Goal: Task Accomplishment & Management: Manage account settings

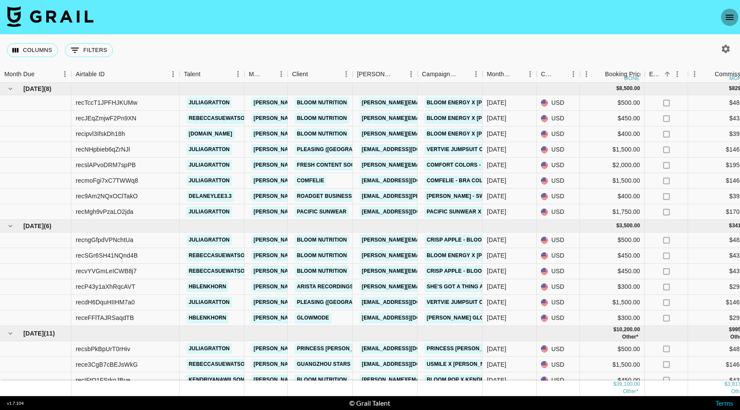
click at [730, 16] on icon "open drawer" at bounding box center [729, 17] width 10 height 10
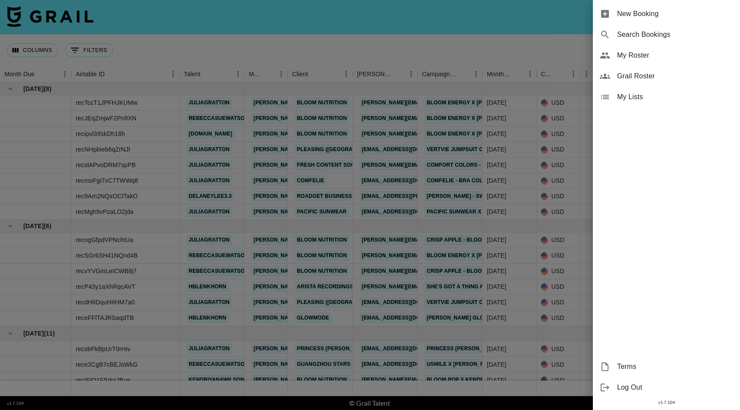
click at [661, 54] on span "My Roster" at bounding box center [675, 55] width 116 height 10
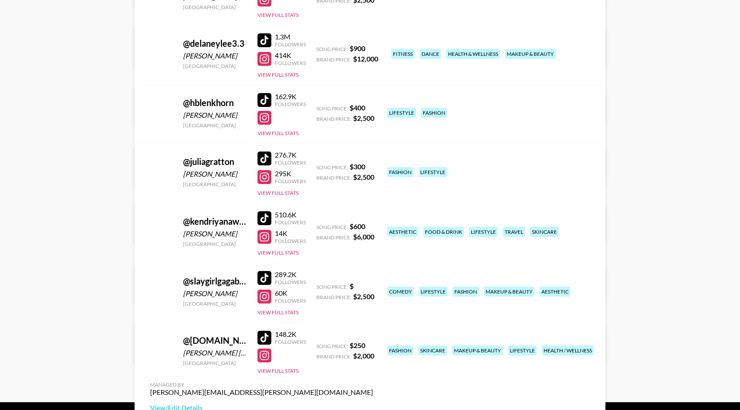
scroll to position [234, 0]
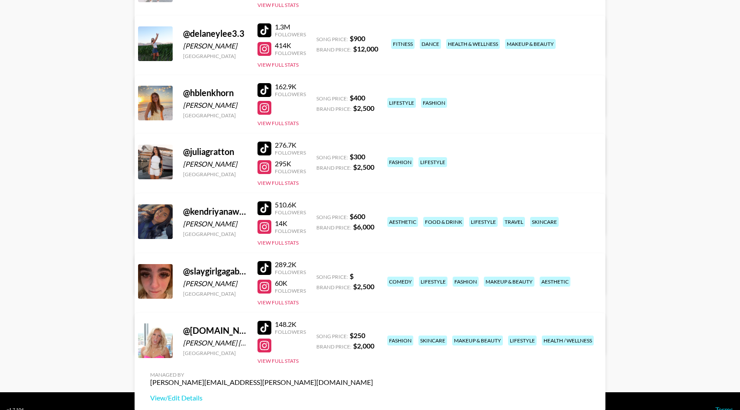
click at [373, 215] on link "View/Edit Details" at bounding box center [261, 219] width 223 height 9
click at [373, 393] on link "View/Edit Details" at bounding box center [261, 397] width 223 height 9
click at [373, 156] on link "View/Edit Details" at bounding box center [261, 160] width 223 height 9
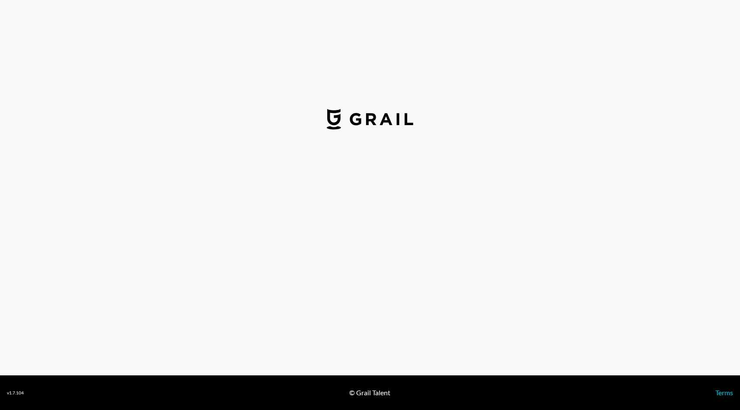
select select "USD"
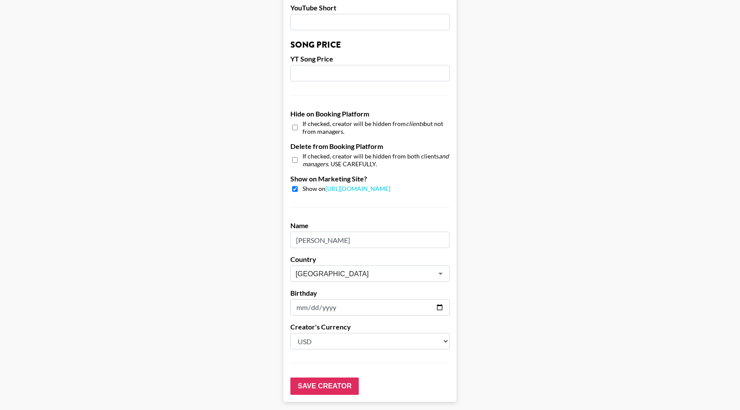
scroll to position [764, 0]
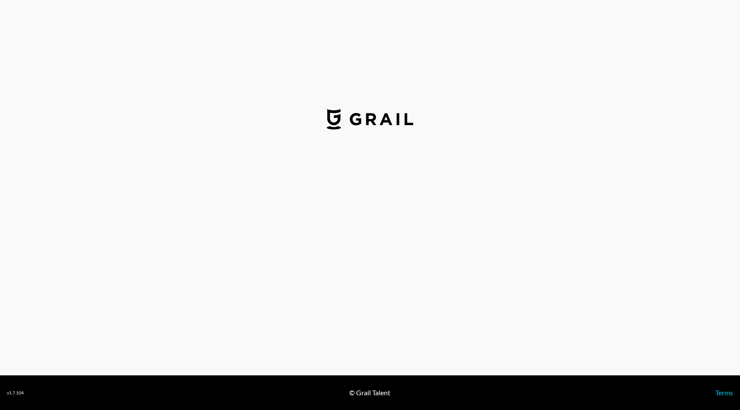
select select "USD"
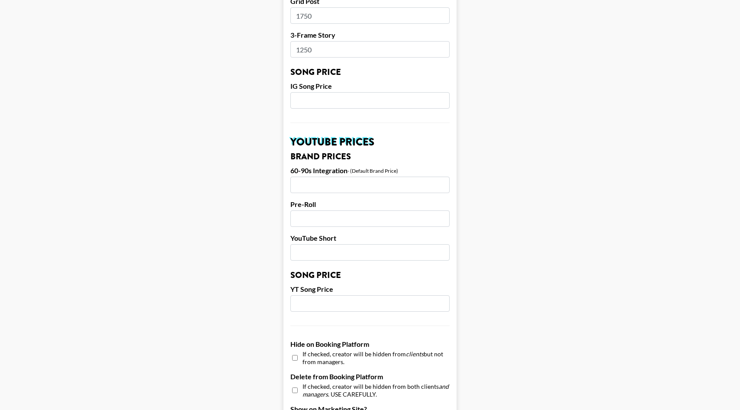
scroll to position [764, 0]
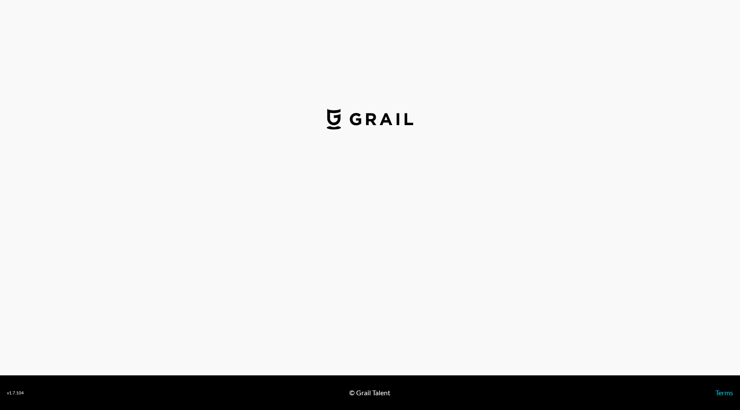
select select "USD"
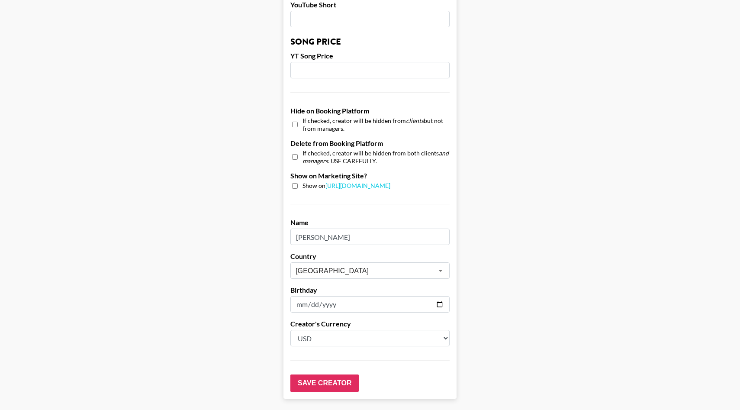
scroll to position [764, 0]
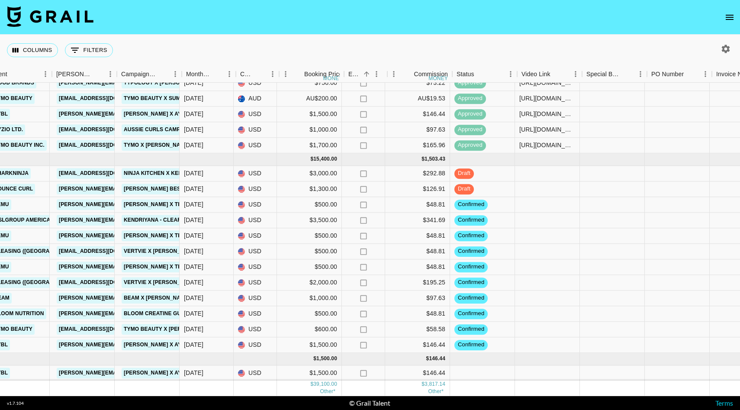
scroll to position [359, 300]
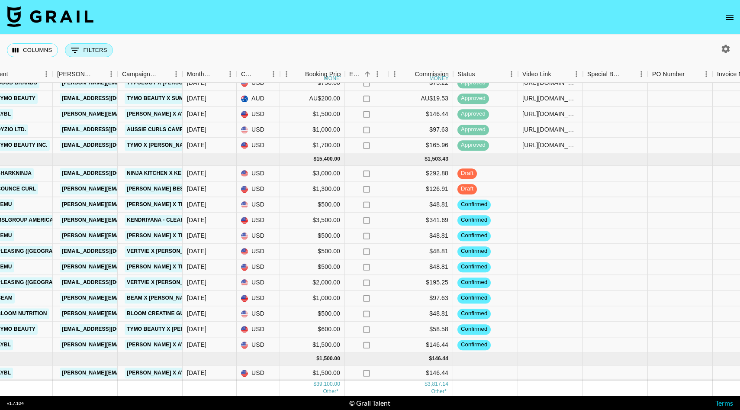
click at [99, 54] on button "0 Filters" at bounding box center [89, 50] width 48 height 14
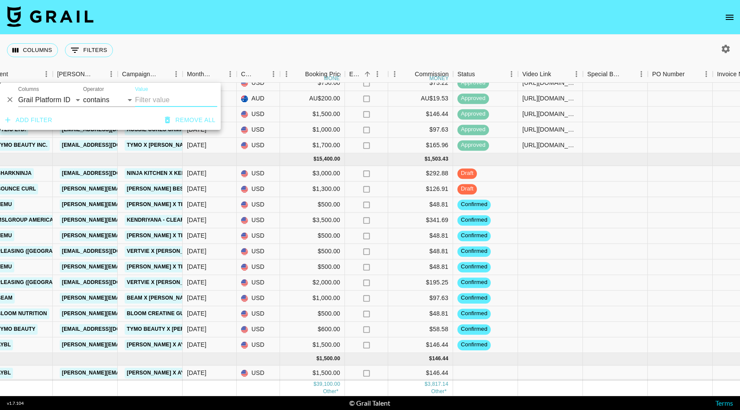
click at [723, 51] on icon "button" at bounding box center [725, 49] width 8 height 8
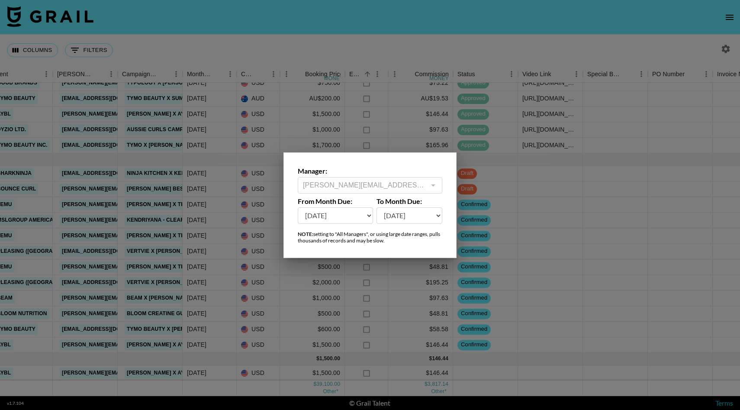
click at [365, 216] on select "Oct '26 Sep '26 Aug '26 Jul '26 Jun '26 May '26 Apr '26 Mar '26 Feb '26 Jan '26…" at bounding box center [335, 215] width 75 height 16
select select "Feb '25"
click at [298, 207] on select "Oct '26 Sep '26 Aug '26 Jul '26 Jun '26 May '26 Apr '26 Mar '26 Feb '26 Jan '26…" at bounding box center [335, 215] width 75 height 16
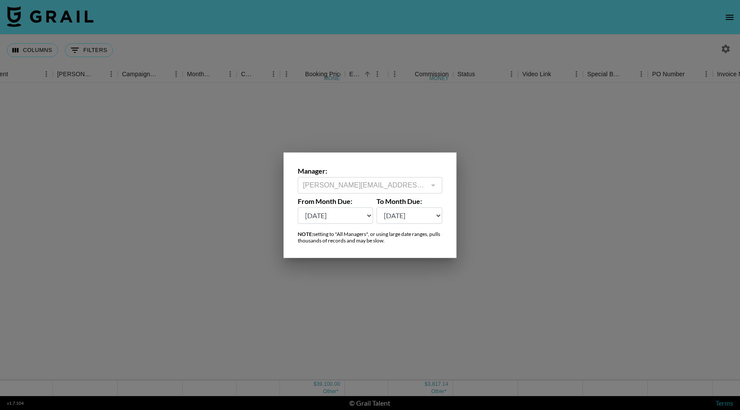
scroll to position [0, 300]
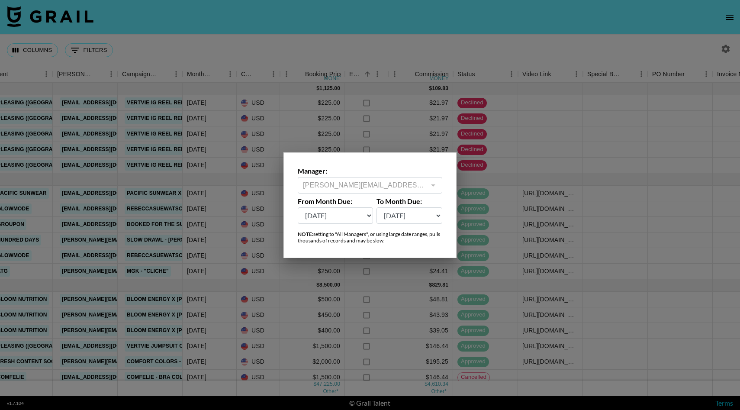
click at [603, 235] on div at bounding box center [370, 205] width 740 height 410
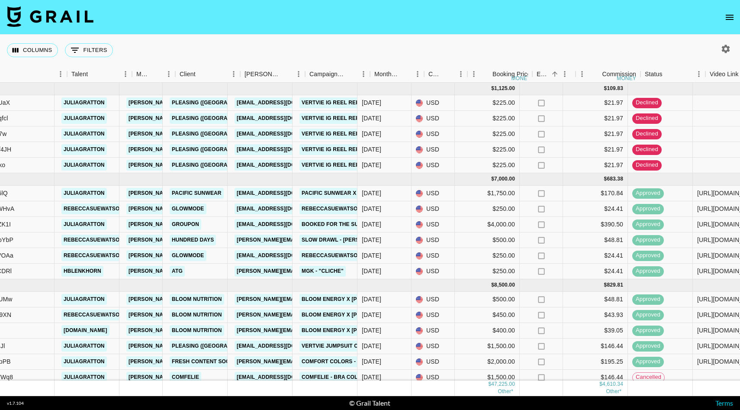
scroll to position [0, 101]
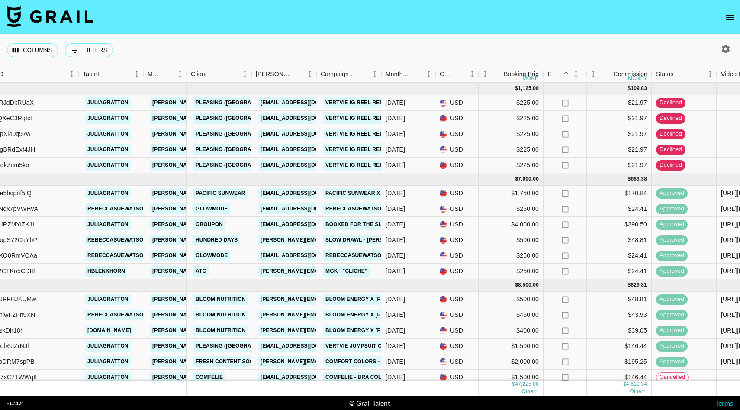
click at [725, 51] on icon "button" at bounding box center [725, 49] width 8 height 8
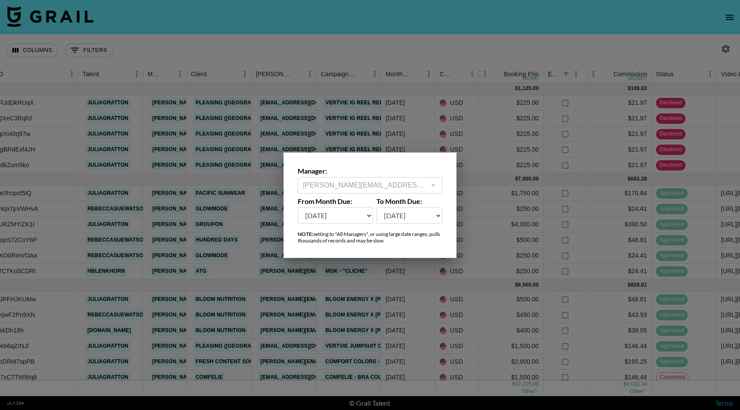
click at [339, 220] on select "Oct '26 Sep '26 Aug '26 Jul '26 Jun '26 May '26 Apr '26 Mar '26 Feb '26 Jan '26…" at bounding box center [335, 215] width 75 height 16
select select "Sep '25"
click at [298, 207] on select "Oct '26 Sep '26 Aug '26 Jul '26 Jun '26 May '26 Apr '26 Mar '26 Feb '26 Jan '26…" at bounding box center [335, 215] width 75 height 16
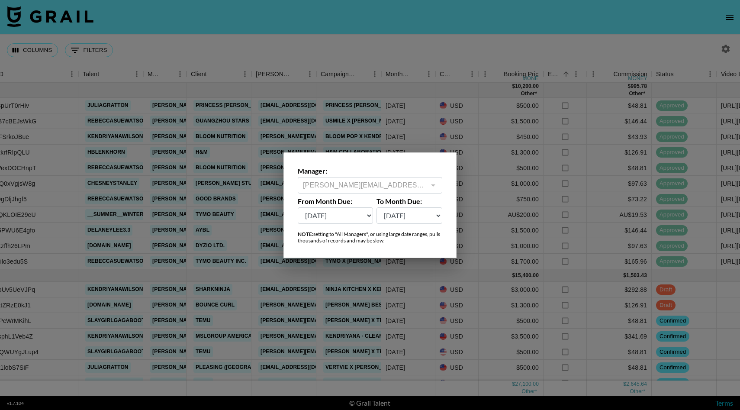
click at [445, 111] on div at bounding box center [370, 205] width 740 height 410
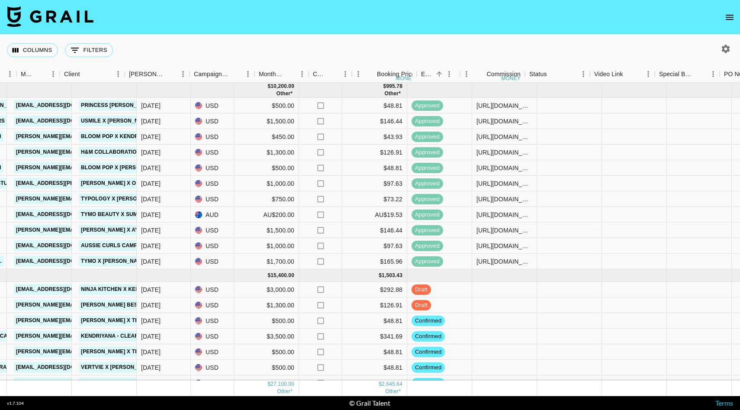
scroll to position [0, 209]
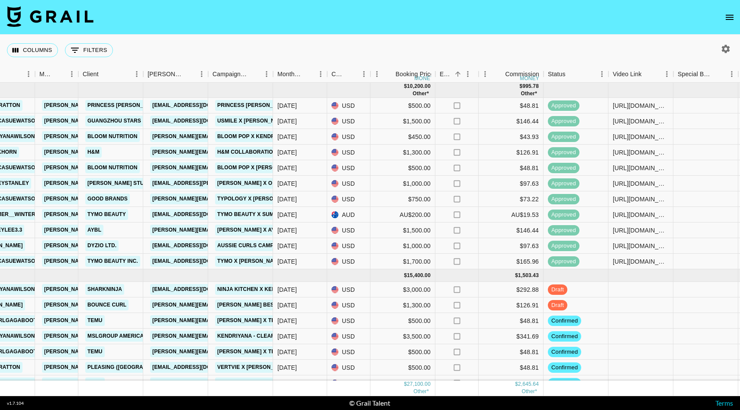
click at [728, 45] on icon "button" at bounding box center [725, 49] width 10 height 10
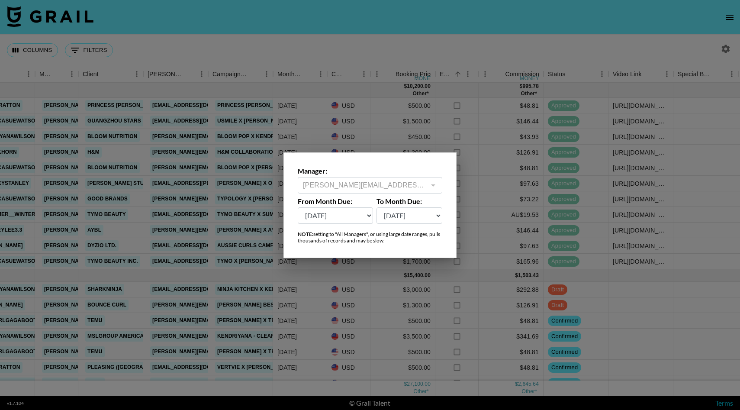
click at [364, 215] on select "Oct '26 Sep '26 Aug '26 Jul '26 Jun '26 May '26 Apr '26 Mar '26 Feb '26 Jan '26…" at bounding box center [335, 215] width 75 height 16
click at [298, 207] on select "Oct '26 Sep '26 Aug '26 Jul '26 Jun '26 May '26 Apr '26 Mar '26 Feb '26 Jan '26…" at bounding box center [335, 215] width 75 height 16
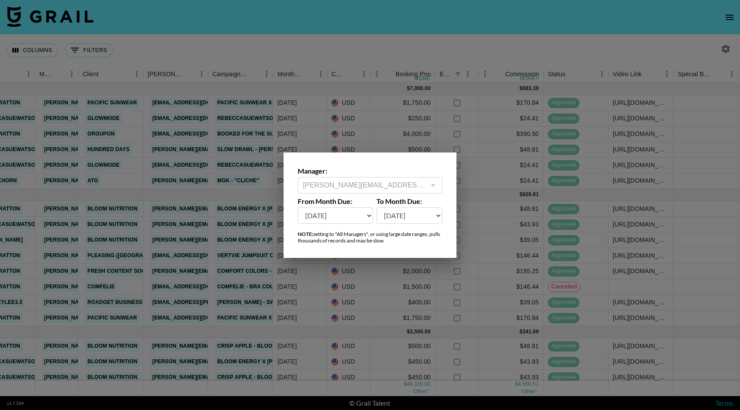
click at [362, 217] on select "Oct '26 Sep '26 Aug '26 Jul '26 Jun '26 May '26 Apr '26 Mar '26 Feb '26 Jan '26…" at bounding box center [335, 215] width 75 height 16
select select "Sep '25"
click at [298, 207] on select "Oct '26 Sep '26 Aug '26 Jul '26 Jun '26 May '26 Apr '26 Mar '26 Feb '26 Jan '26…" at bounding box center [335, 215] width 75 height 16
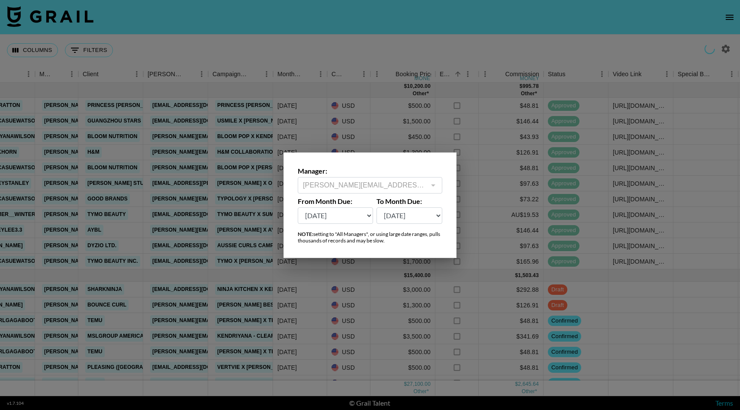
click at [348, 282] on div at bounding box center [370, 205] width 740 height 410
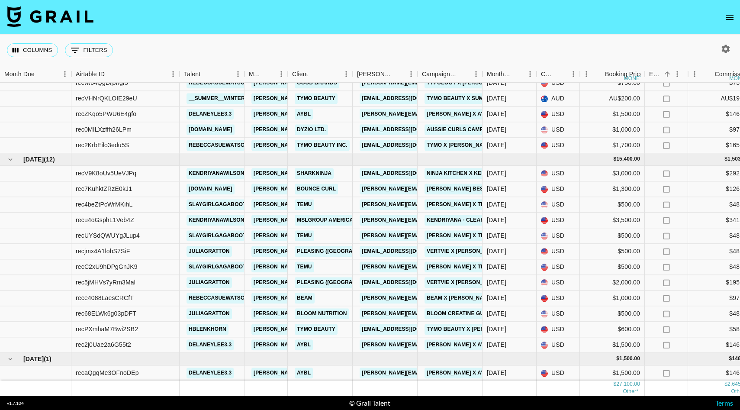
scroll to position [0, 0]
